Goal: Information Seeking & Learning: Check status

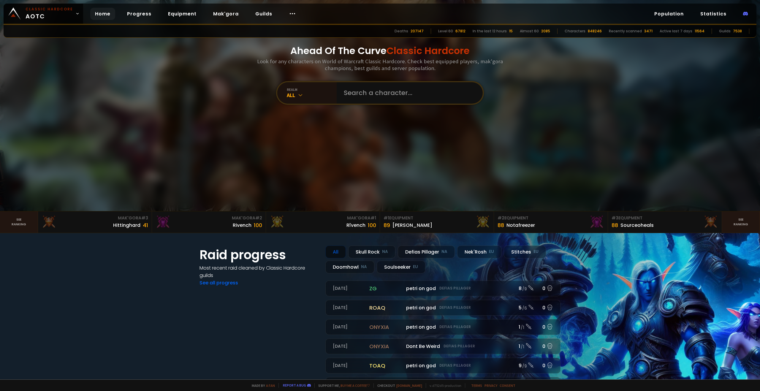
scroll to position [59, 0]
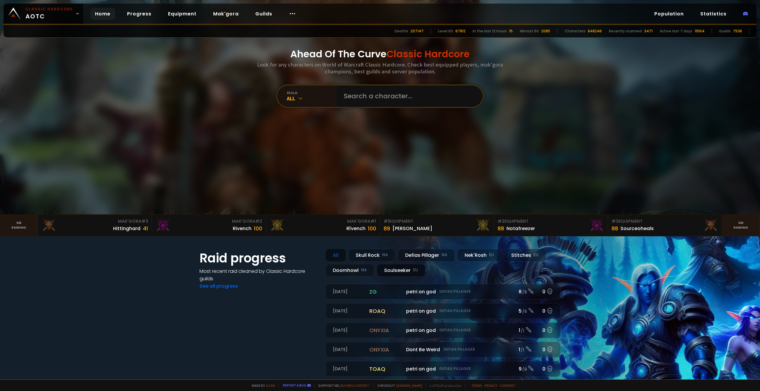
click at [400, 272] on div "Soulseeker EU" at bounding box center [401, 270] width 49 height 13
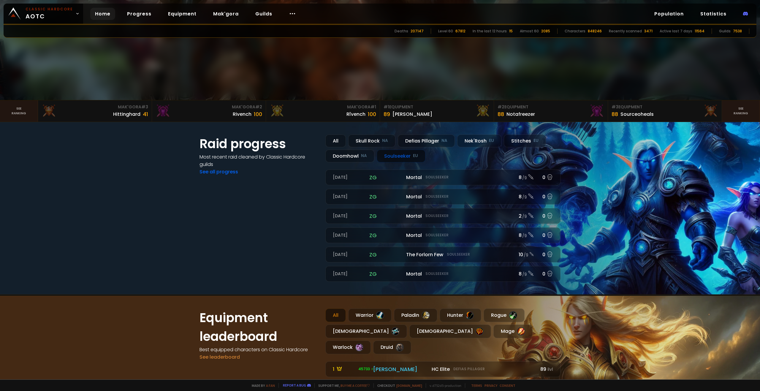
scroll to position [148, 0]
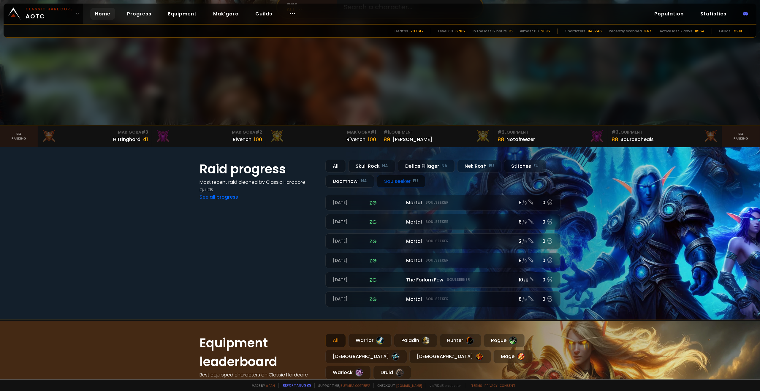
click at [391, 184] on div "Soulseeker EU" at bounding box center [401, 181] width 49 height 13
click at [521, 165] on div "Stitches EU" at bounding box center [525, 166] width 42 height 13
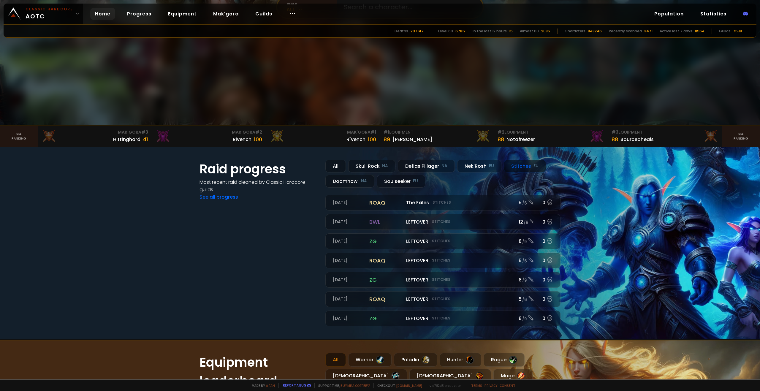
click at [521, 167] on div "Stitches EU" at bounding box center [525, 166] width 42 height 13
click at [377, 181] on div "Soulseeker EU" at bounding box center [401, 181] width 49 height 13
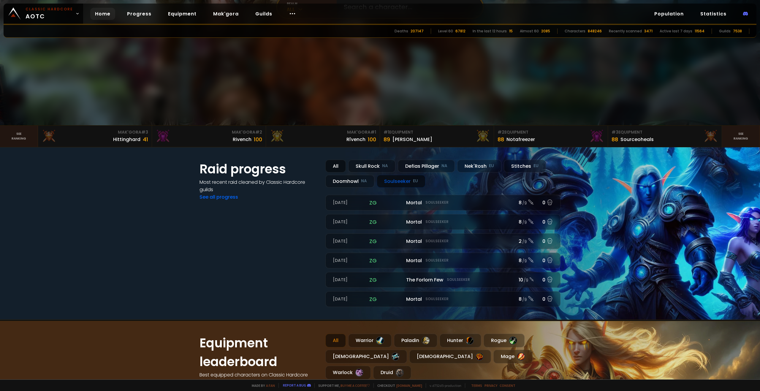
click at [335, 165] on div "All" at bounding box center [335, 166] width 20 height 13
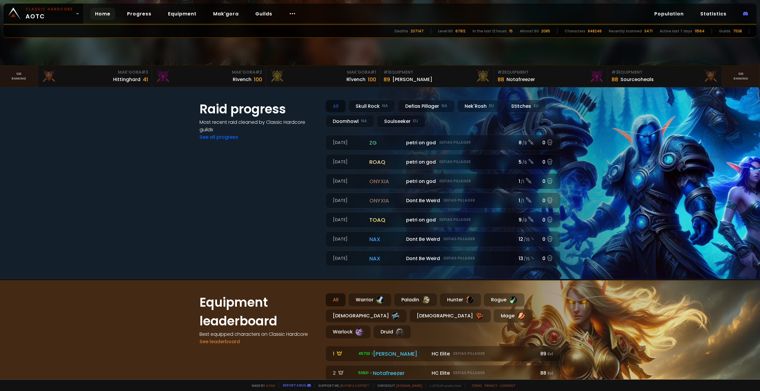
scroll to position [208, 0]
click at [396, 122] on div "Soulseeker EU" at bounding box center [401, 122] width 49 height 13
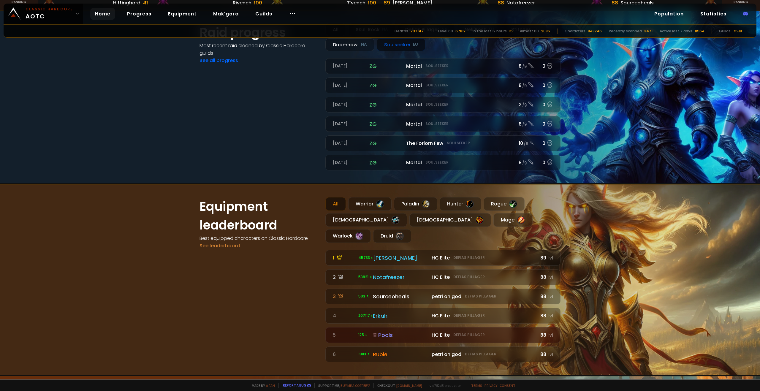
scroll to position [297, 0]
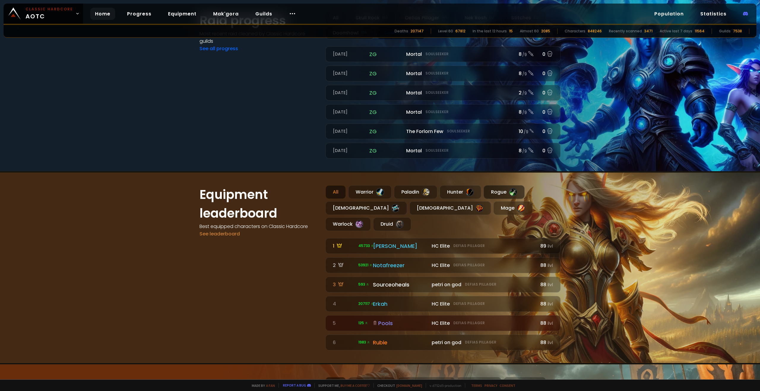
click at [504, 194] on div "Rogue" at bounding box center [504, 192] width 41 height 14
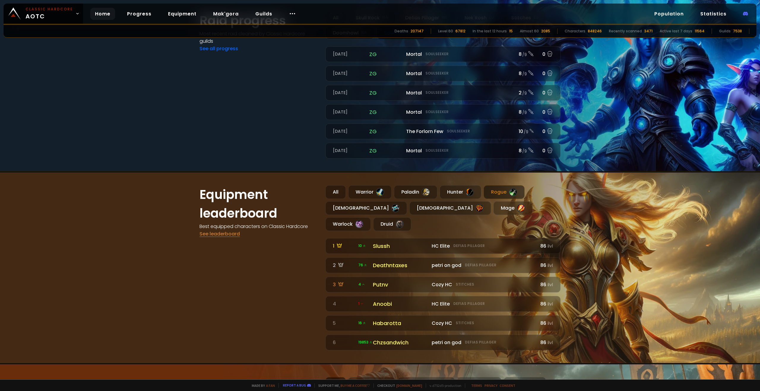
click at [222, 234] on link "See leaderboard" at bounding box center [220, 233] width 40 height 7
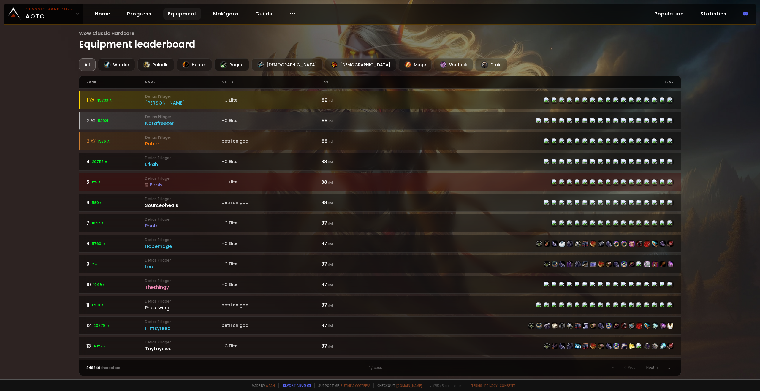
click at [234, 67] on div "Rogue" at bounding box center [231, 65] width 35 height 12
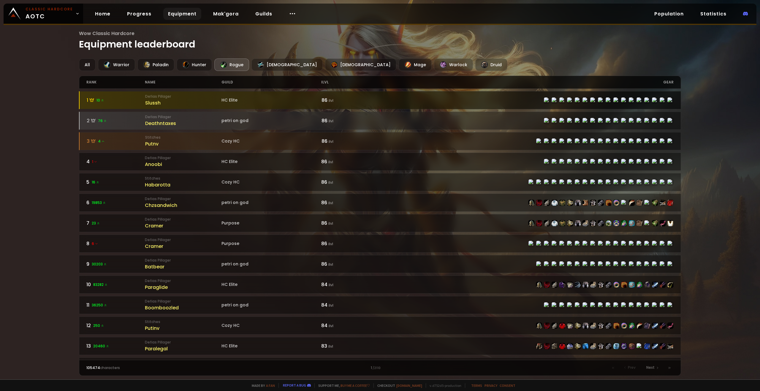
click at [170, 93] on div at bounding box center [381, 100] width 602 height 18
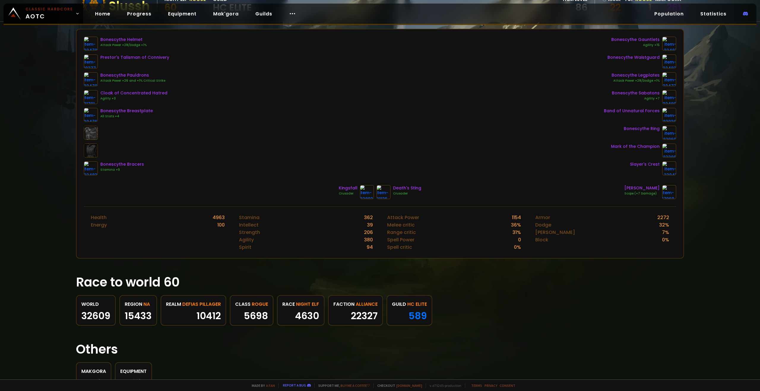
scroll to position [117, 0]
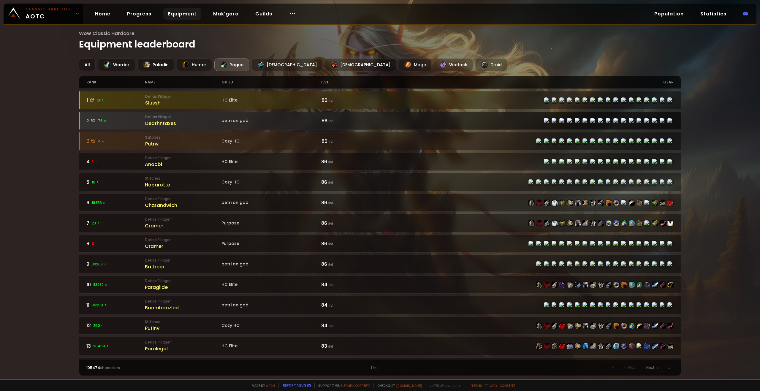
click at [201, 121] on div "Deathntaxes" at bounding box center [183, 123] width 76 height 7
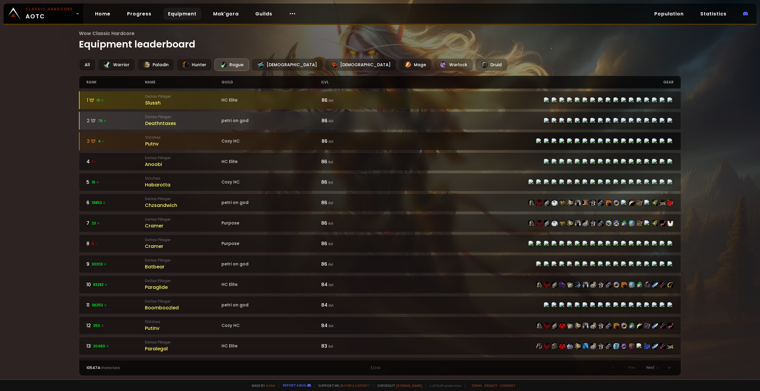
click at [181, 140] on div "Putnv" at bounding box center [183, 143] width 76 height 7
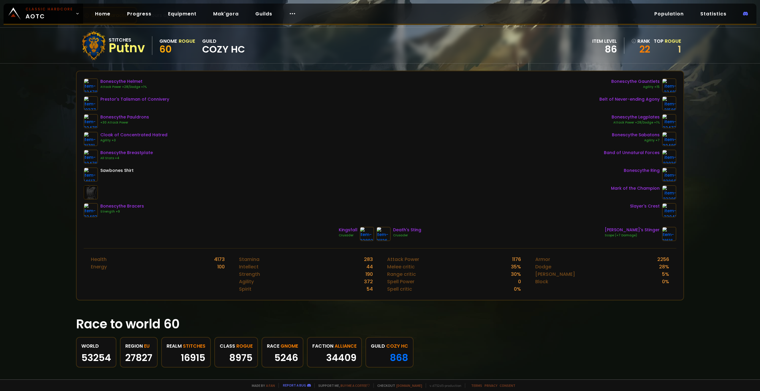
scroll to position [28, 0]
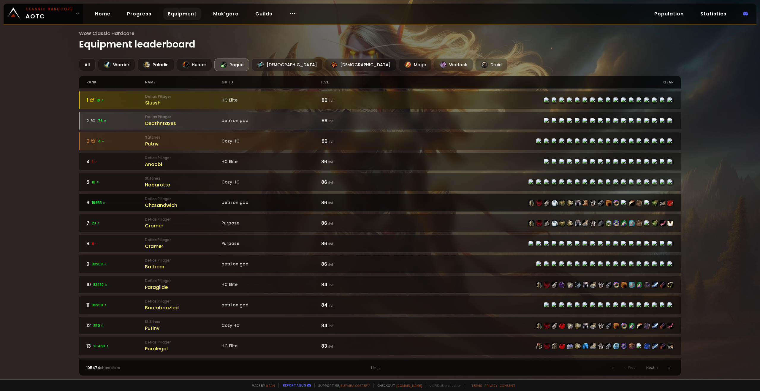
click at [191, 201] on small "Defias Pillager" at bounding box center [183, 198] width 76 height 5
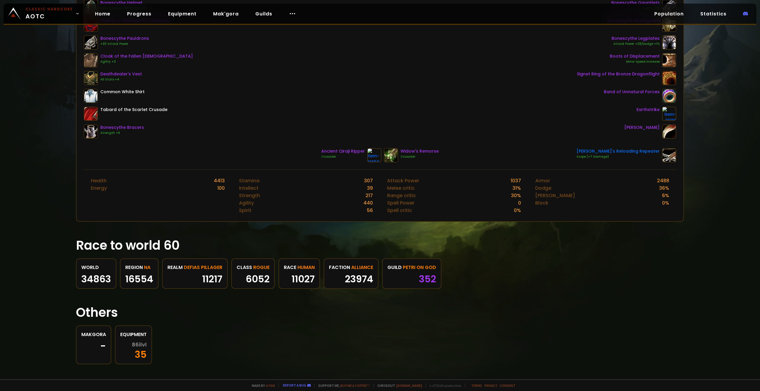
scroll to position [117, 0]
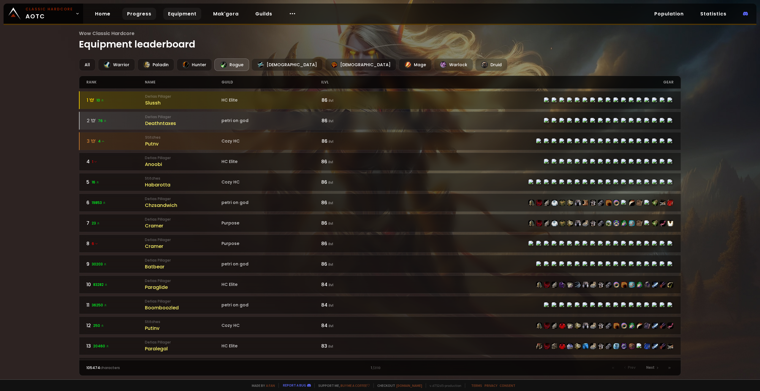
click at [131, 12] on link "Progress" at bounding box center [139, 14] width 34 height 12
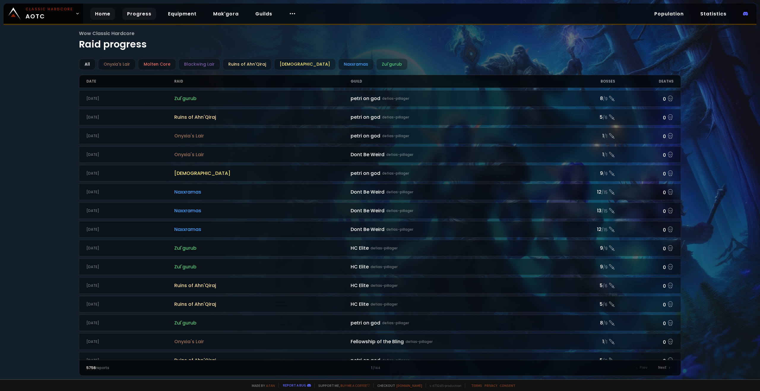
click at [99, 15] on link "Home" at bounding box center [102, 14] width 25 height 12
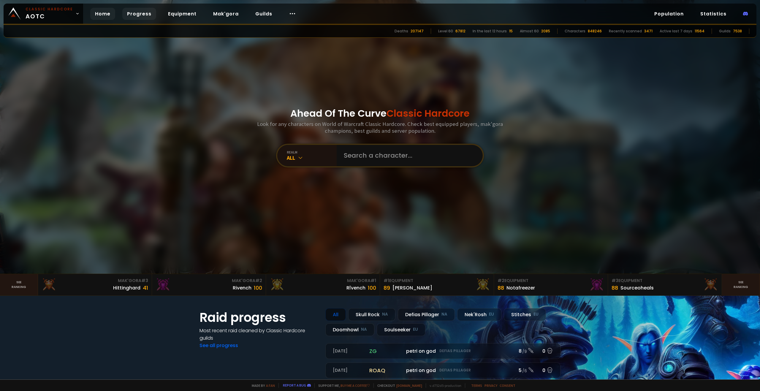
click at [127, 14] on link "Progress" at bounding box center [139, 14] width 34 height 12
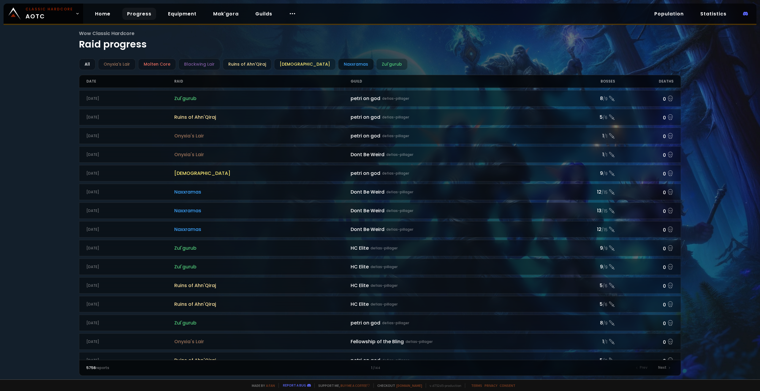
click at [345, 65] on div "Naxxramas" at bounding box center [356, 65] width 36 height 12
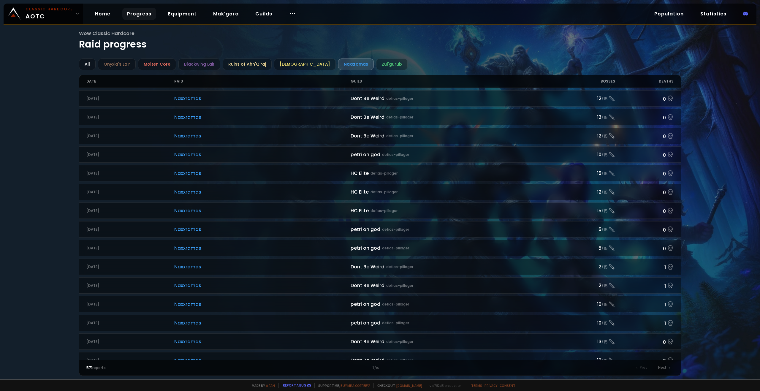
click at [91, 82] on div "Date" at bounding box center [130, 81] width 88 height 12
click at [120, 82] on div "Date" at bounding box center [130, 81] width 88 height 12
click at [154, 81] on div "Date" at bounding box center [130, 81] width 88 height 12
click at [263, 15] on link "Guilds" at bounding box center [264, 14] width 26 height 12
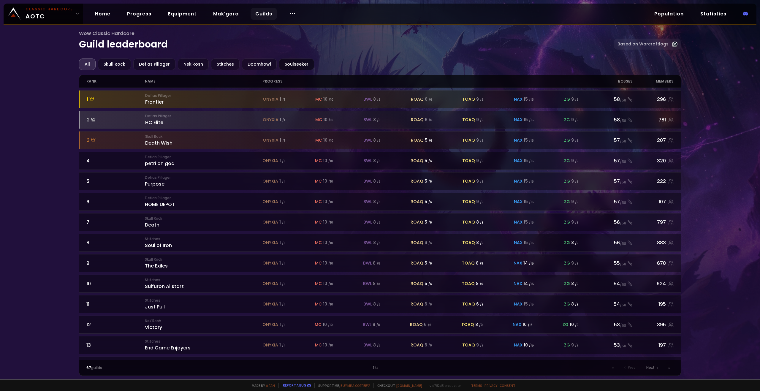
click at [290, 64] on div "Soulseeker" at bounding box center [296, 65] width 35 height 12
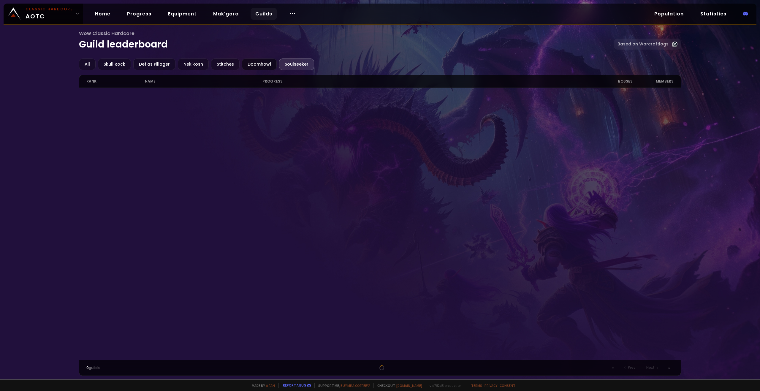
click at [250, 66] on div "Doomhowl" at bounding box center [259, 65] width 35 height 12
click at [291, 67] on div "Soulseeker" at bounding box center [296, 65] width 35 height 12
click at [215, 65] on div "Stitches" at bounding box center [225, 65] width 29 height 12
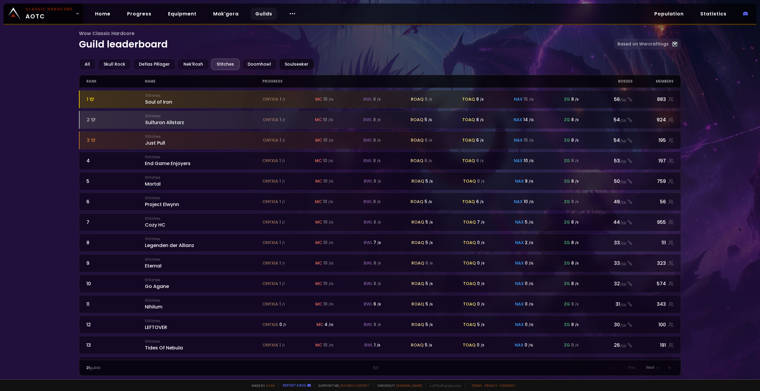
click at [295, 65] on div "Soulseeker" at bounding box center [296, 65] width 35 height 12
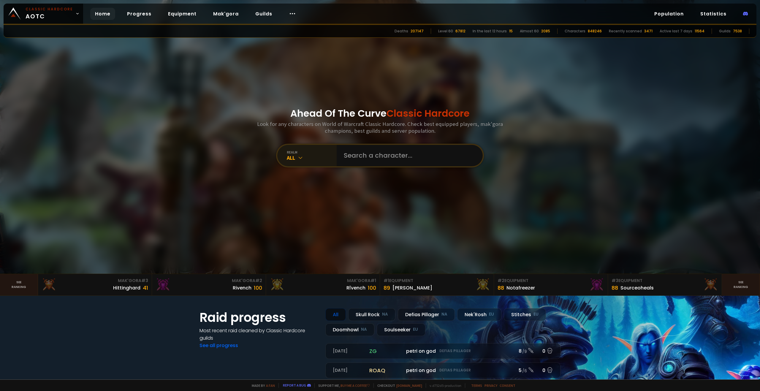
click at [308, 152] on div "realm" at bounding box center [312, 152] width 50 height 4
click at [409, 154] on input "text" at bounding box center [407, 155] width 135 height 21
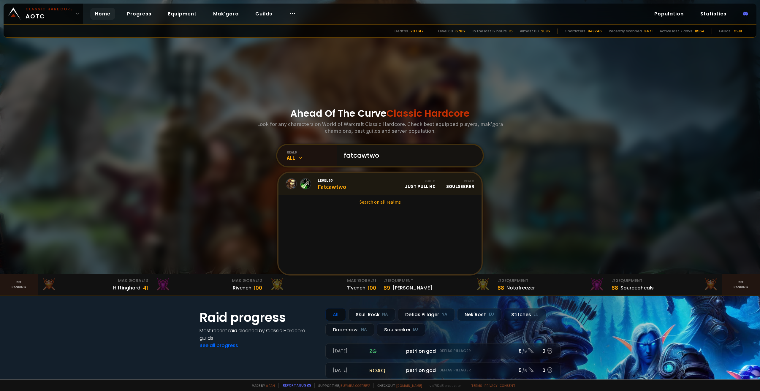
type input "fatcawtwo"
click at [373, 181] on link "Level 60 Fatcawtwo Guild Just Pull HC Realm Soulseeker" at bounding box center [380, 184] width 203 height 23
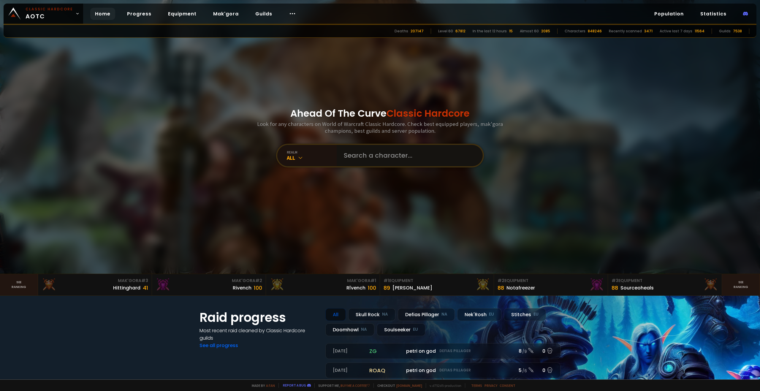
drag, startPoint x: 390, startPoint y: 161, endPoint x: 393, endPoint y: 160, distance: 3.4
click at [391, 161] on input "text" at bounding box center [407, 155] width 135 height 21
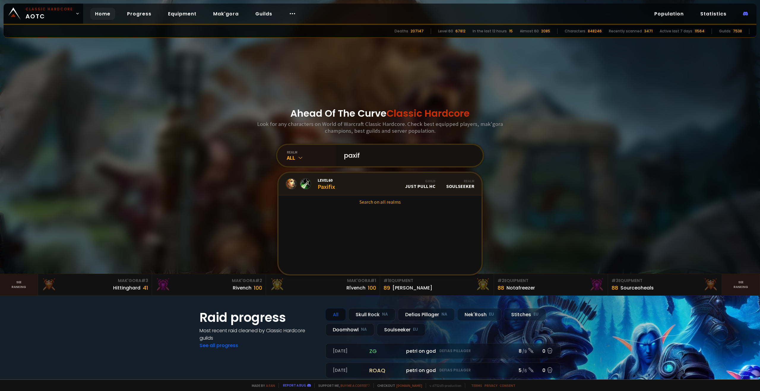
type input "paxif"
click at [364, 183] on link "Level 60 Paxifix Guild Just Pull HC Realm Soulseeker" at bounding box center [380, 184] width 203 height 23
